Goal: Find specific page/section: Find specific page/section

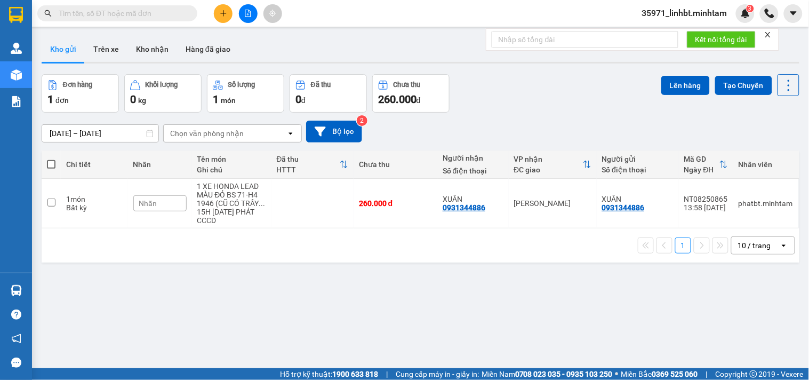
click at [107, 7] on input "text" at bounding box center [122, 13] width 126 height 12
click at [75, 14] on input "text" at bounding box center [122, 13] width 126 height 12
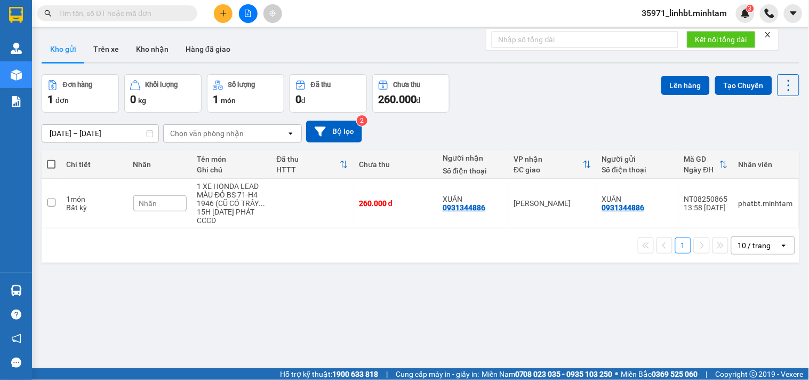
click at [75, 14] on input "text" at bounding box center [122, 13] width 126 height 12
click at [765, 14] on img at bounding box center [770, 14] width 10 height 10
click at [91, 13] on input "text" at bounding box center [122, 13] width 126 height 12
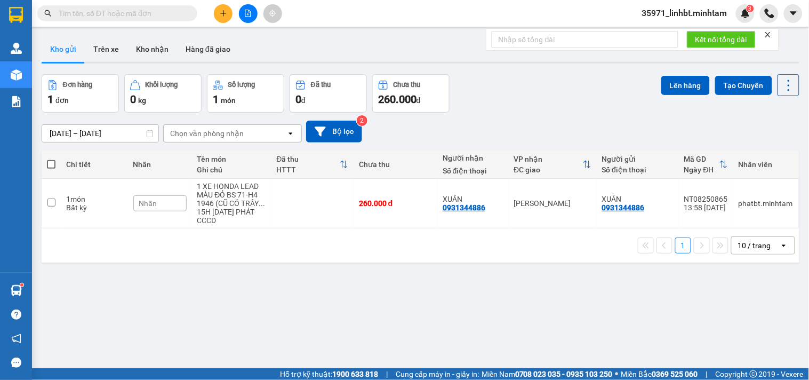
click at [91, 13] on input "text" at bounding box center [122, 13] width 126 height 12
